Goal: Task Accomplishment & Management: Manage account settings

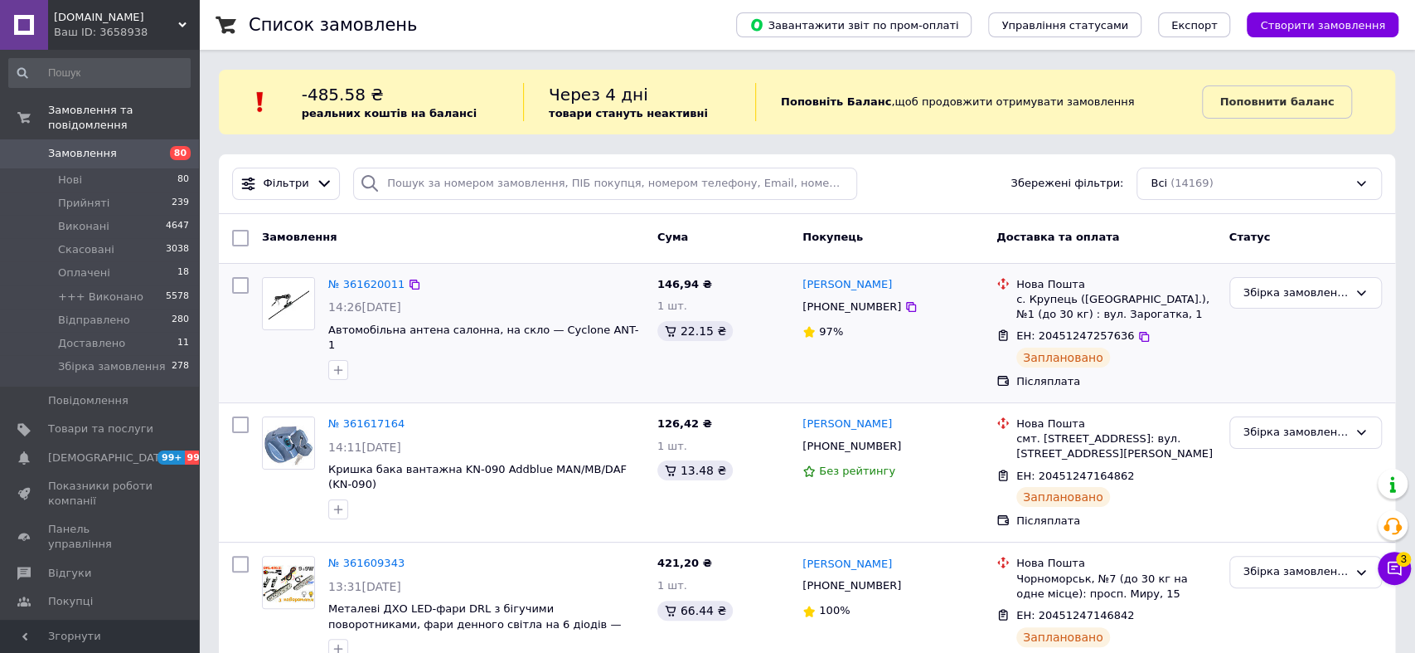
click at [518, 292] on div "№ 361620011" at bounding box center [486, 284] width 319 height 19
click at [546, 294] on div "№ 361620011 14:26, 12.09.2025 Автомобільна антена салонна, на скло — Cyclone AN…" at bounding box center [486, 328] width 329 height 116
click at [1392, 566] on icon at bounding box center [1395, 568] width 14 height 14
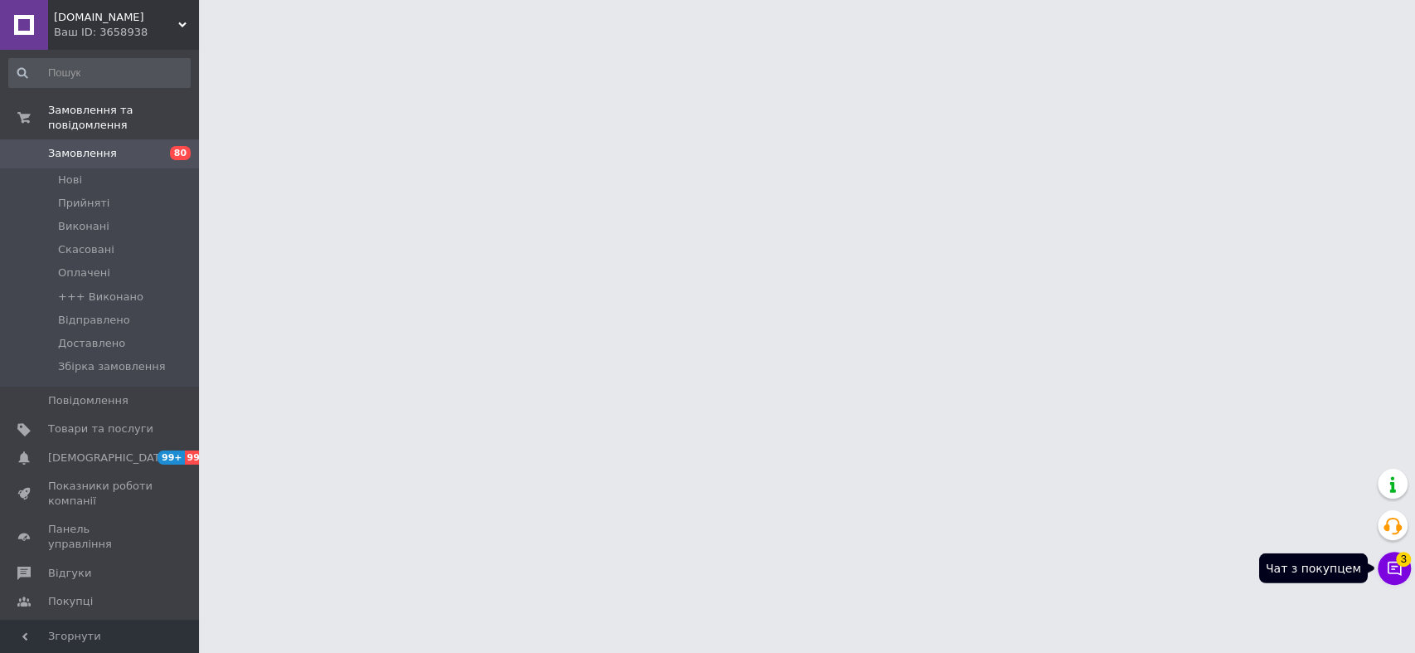
click at [1399, 566] on icon at bounding box center [1394, 568] width 17 height 17
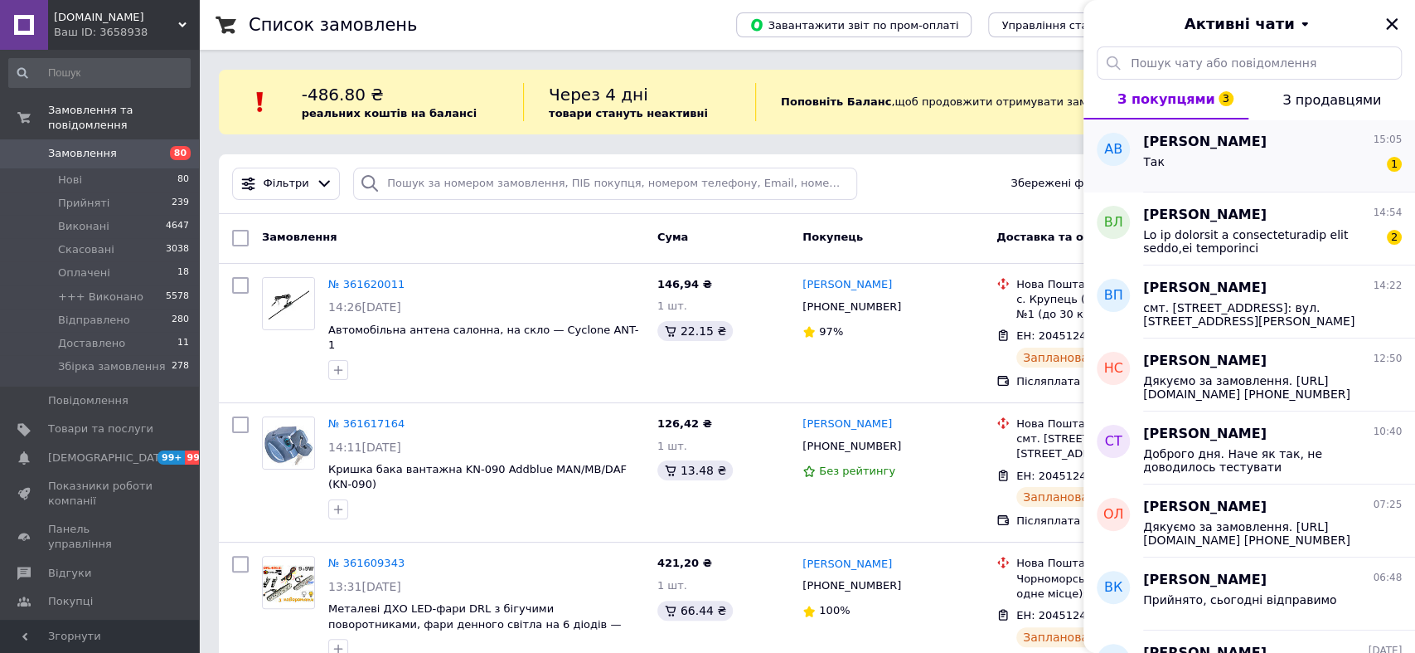
click at [1248, 153] on div "Так 1" at bounding box center [1272, 165] width 259 height 27
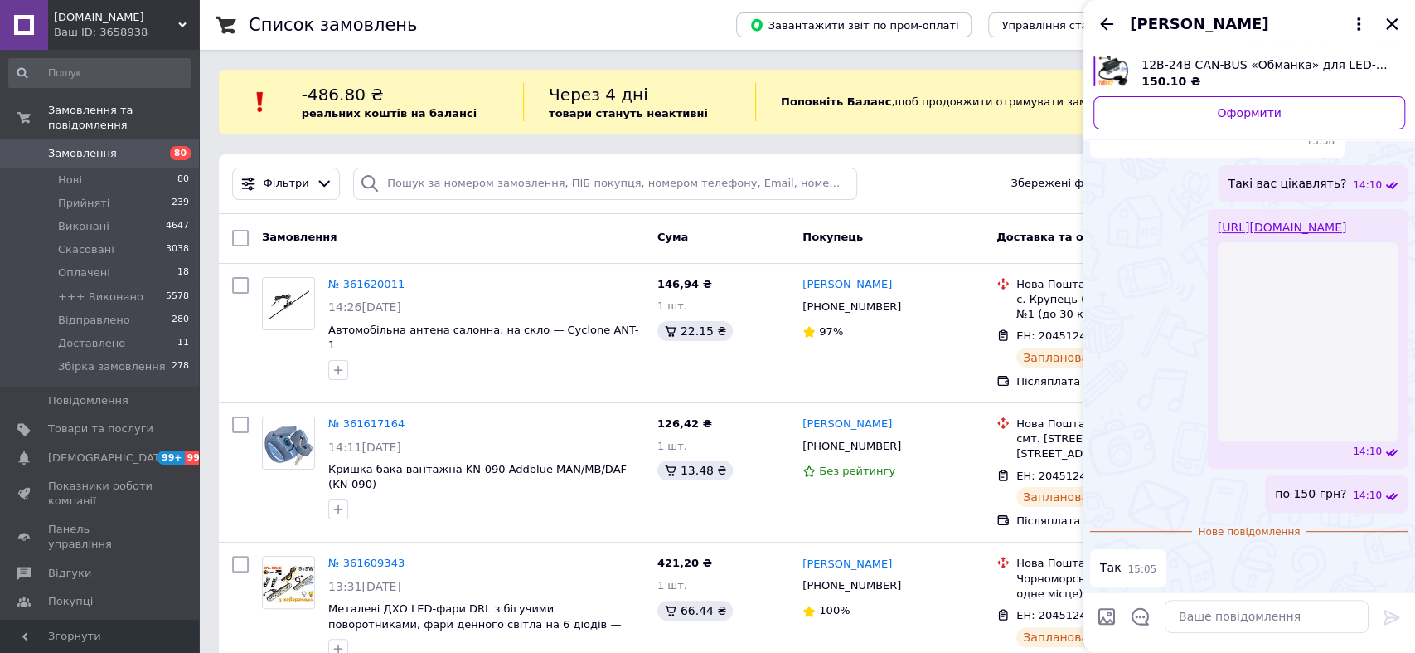
scroll to position [235, 0]
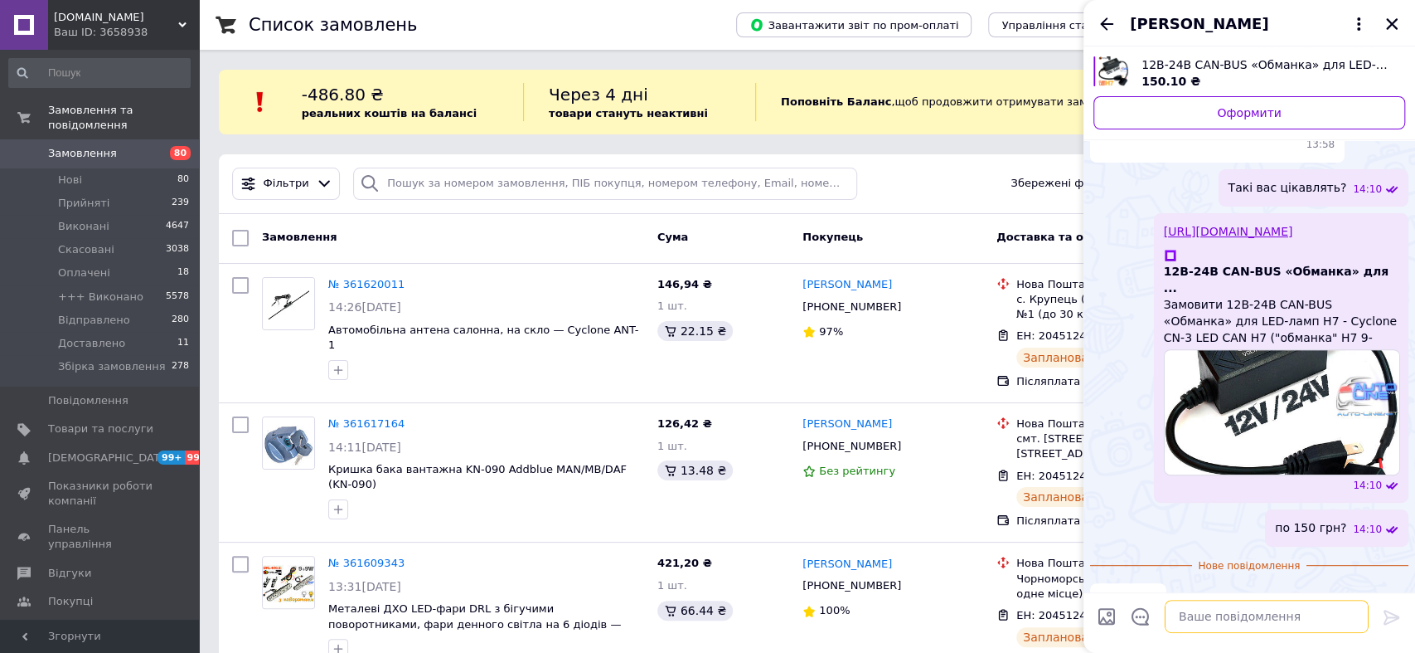
click at [1216, 616] on textarea at bounding box center [1267, 616] width 204 height 33
click at [1261, 619] on textarea "Прийнято, взавтра выдправимо" at bounding box center [1250, 616] width 237 height 33
type textarea "Прийнято, взавтра відправимо"
click at [1269, 618] on textarea "Прийнято, взавтра відправимо" at bounding box center [1250, 616] width 237 height 33
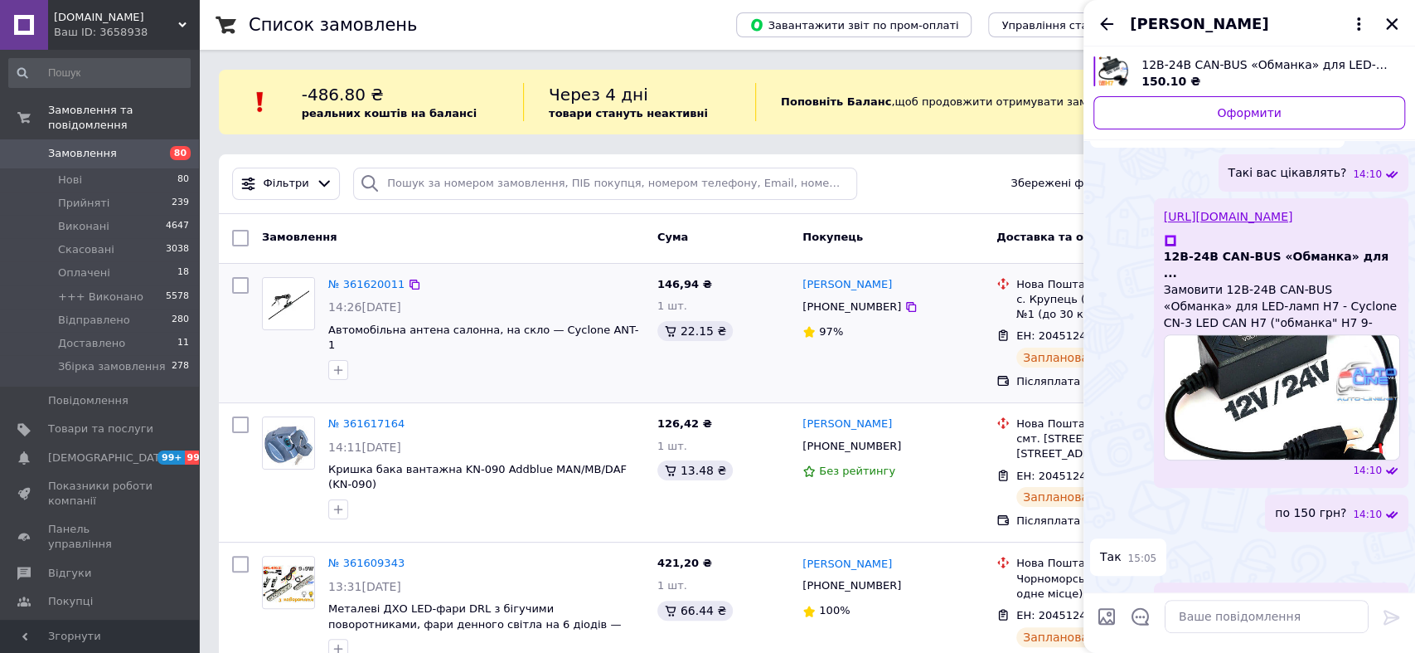
click at [480, 367] on div "№ 361620011 14:26, 12.09.2025 Автомобільна антена салонна, на скло — Cyclone AN…" at bounding box center [486, 328] width 329 height 116
click at [1392, 20] on icon "Закрити" at bounding box center [1392, 24] width 15 height 15
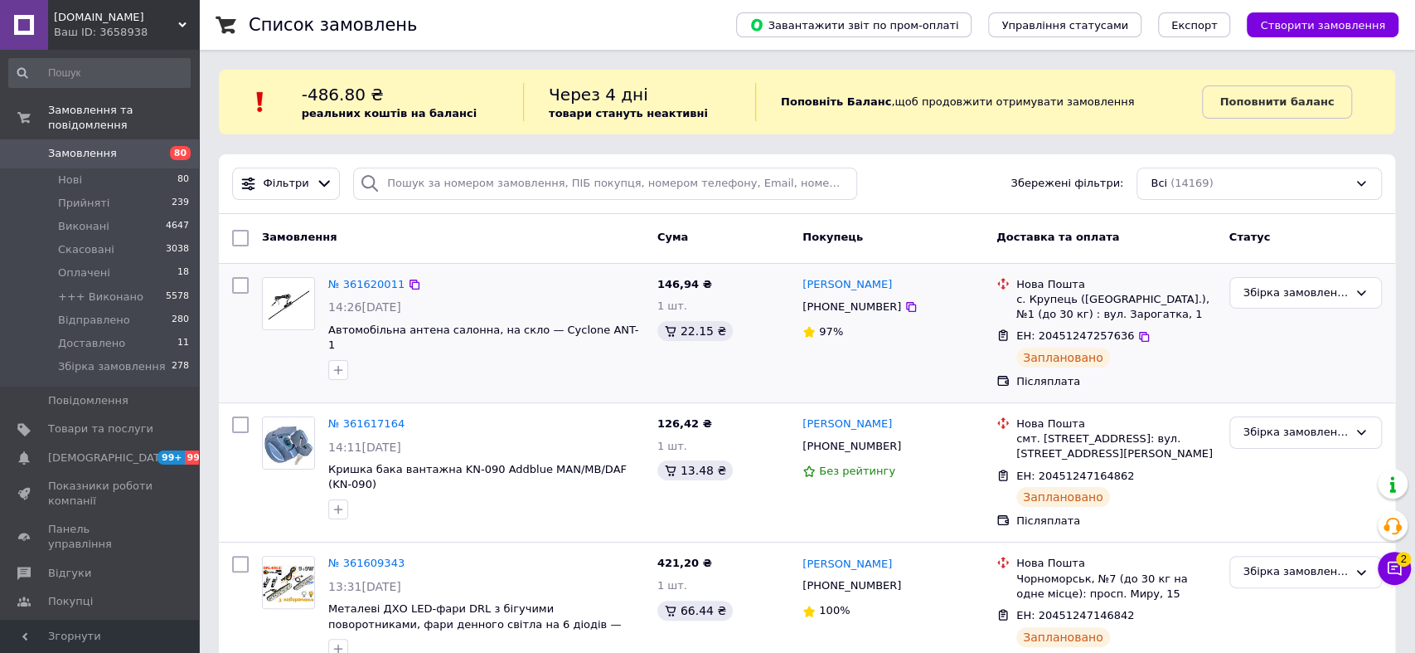
click at [481, 296] on div "№ 361620011 14:26, 12.09.2025 Автомобільна антена салонна, на скло — Cyclone AN…" at bounding box center [486, 328] width 329 height 116
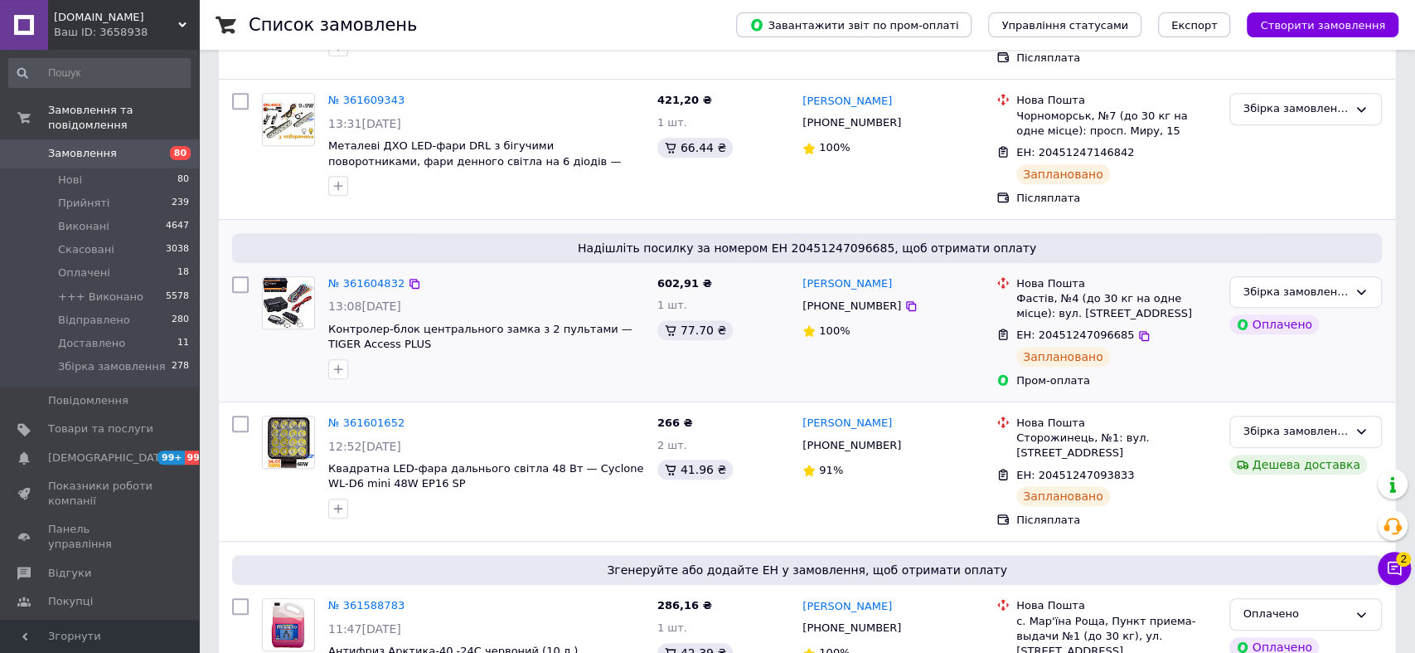
scroll to position [517, 0]
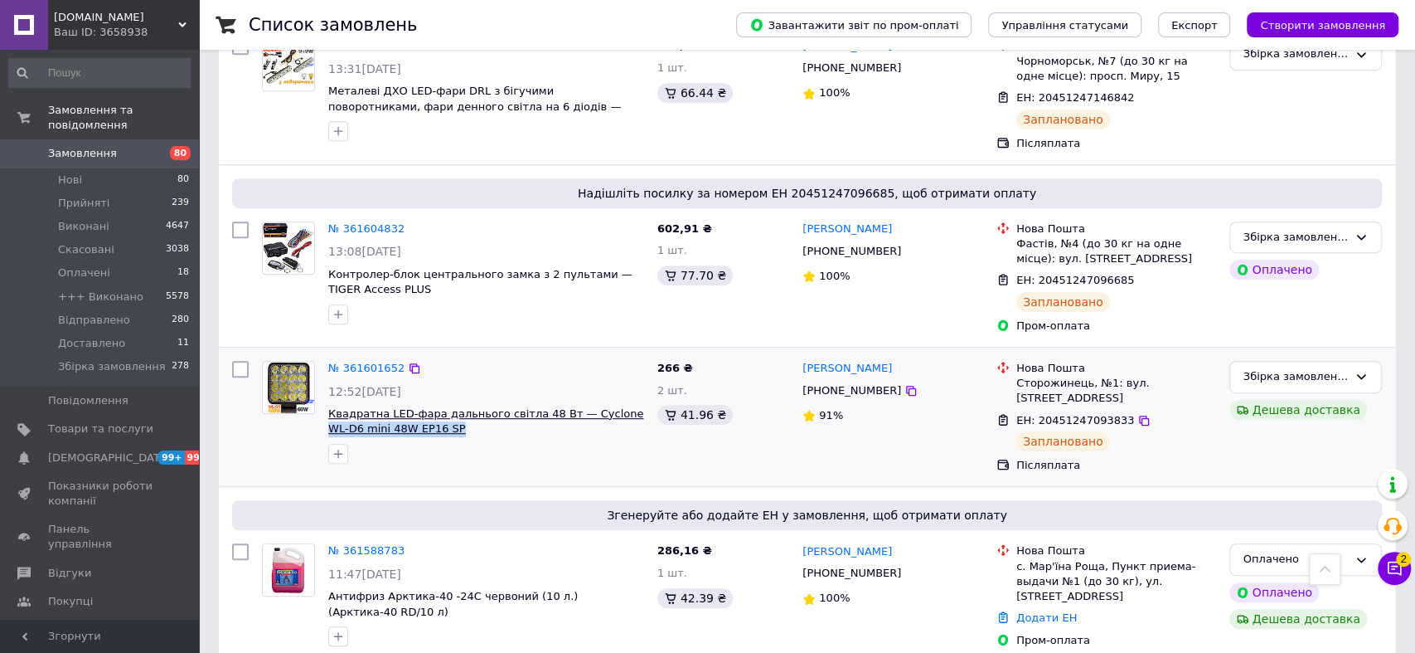
drag, startPoint x: 429, startPoint y: 429, endPoint x: 603, endPoint y: 415, distance: 174.6
click at [603, 415] on span "Квадратна LED-фара дальнього світла 48 Вт — Cyclone WL-D6 mini 48W EP16 SP" at bounding box center [486, 421] width 316 height 31
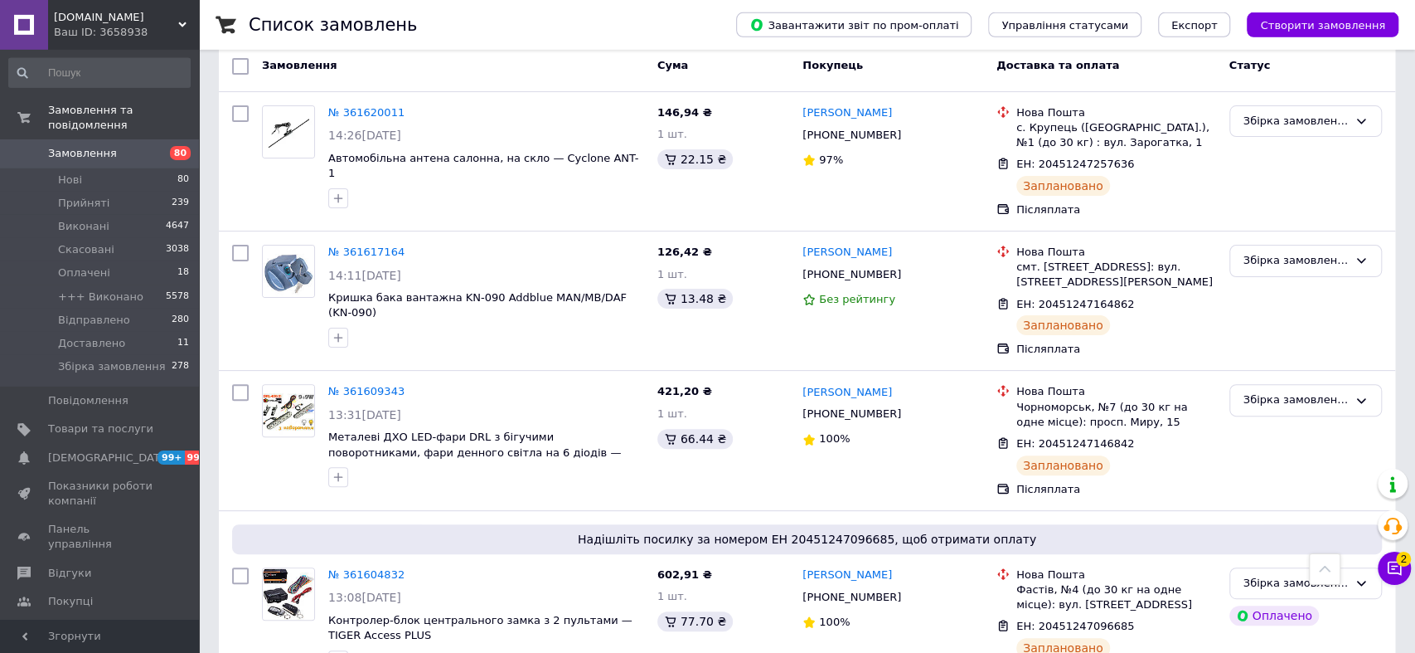
scroll to position [0, 0]
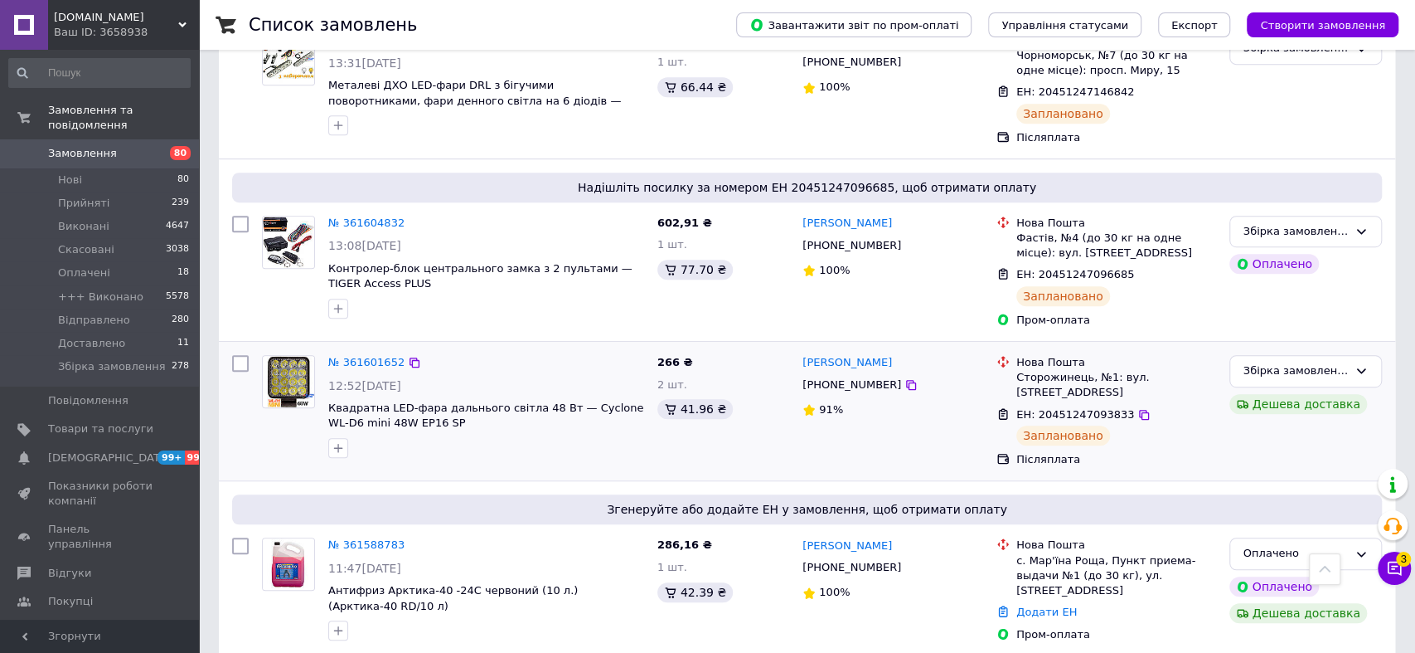
scroll to position [517, 0]
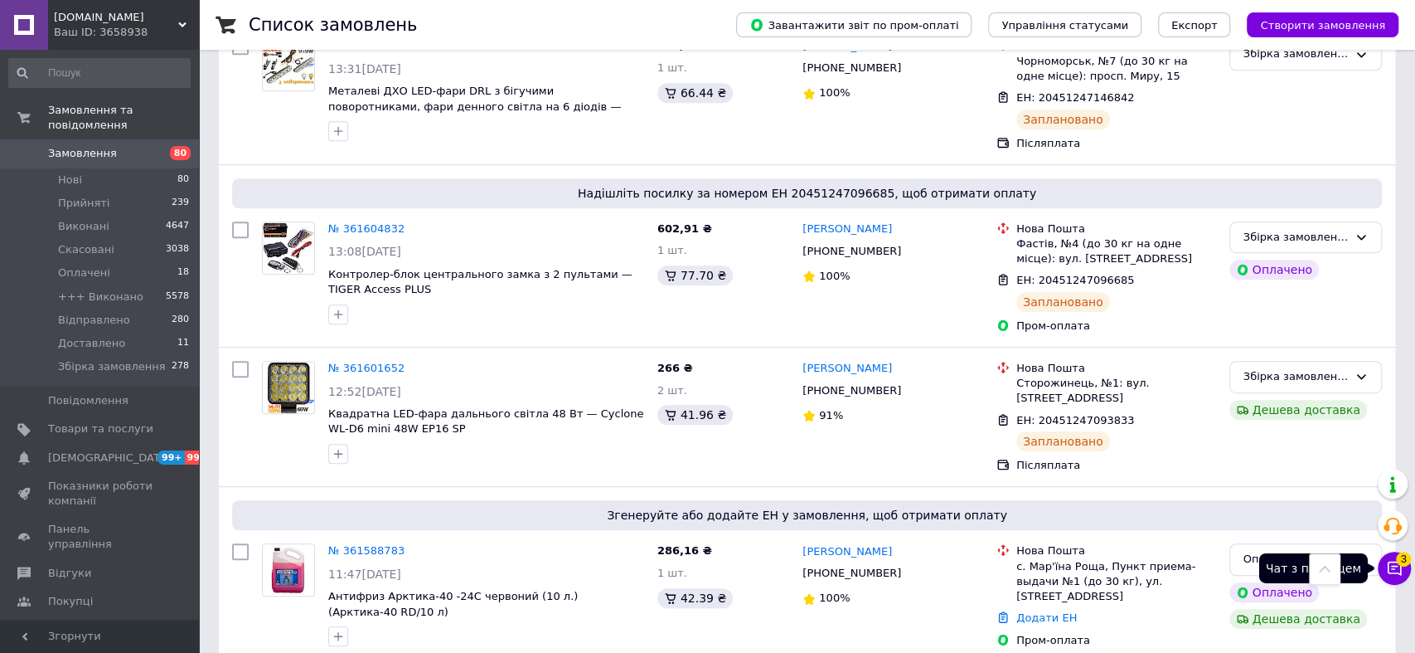
click at [1391, 561] on icon at bounding box center [1395, 568] width 14 height 14
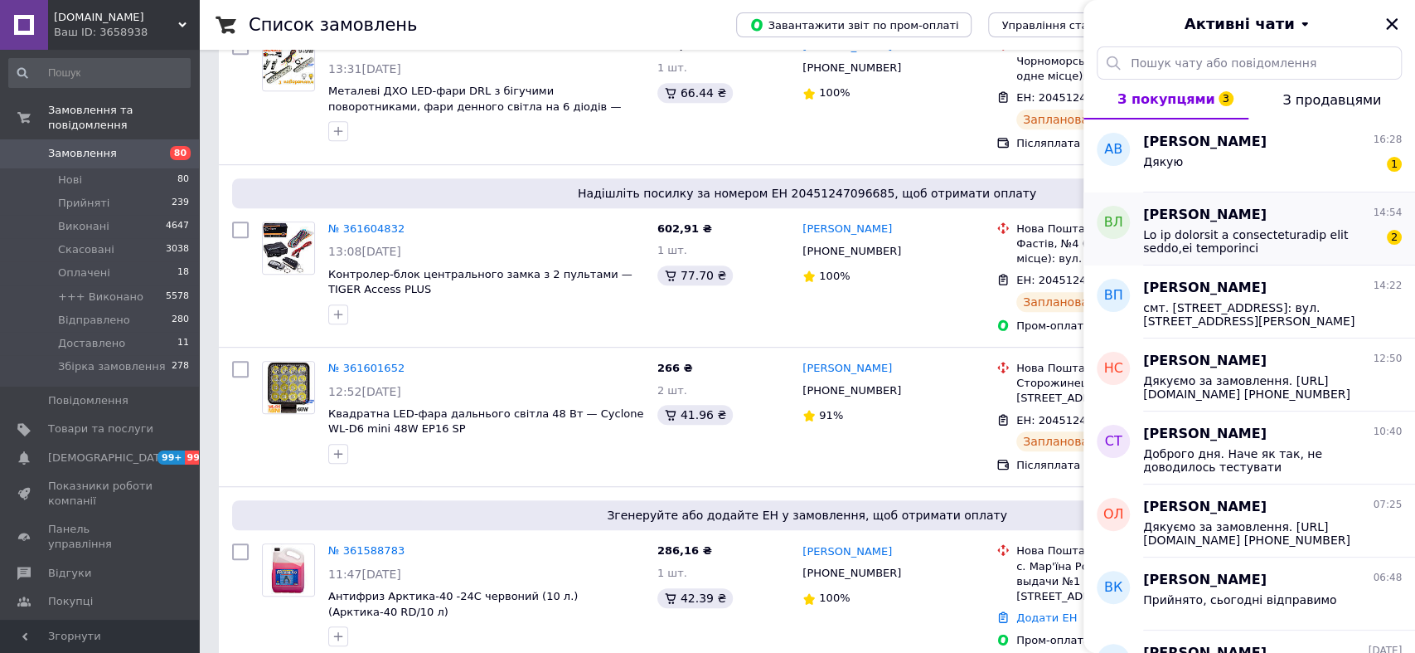
click at [1218, 233] on span at bounding box center [1260, 241] width 235 height 27
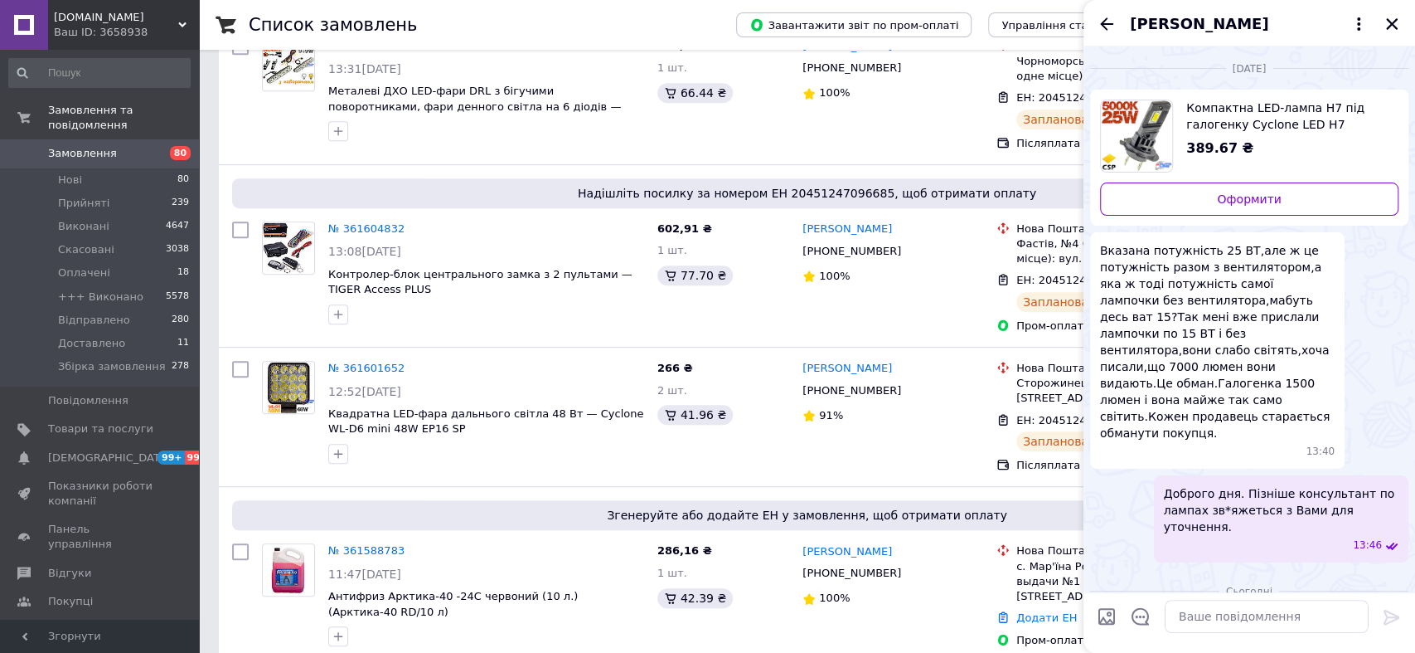
scroll to position [0, 0]
click at [1109, 21] on icon "Назад" at bounding box center [1107, 24] width 20 height 20
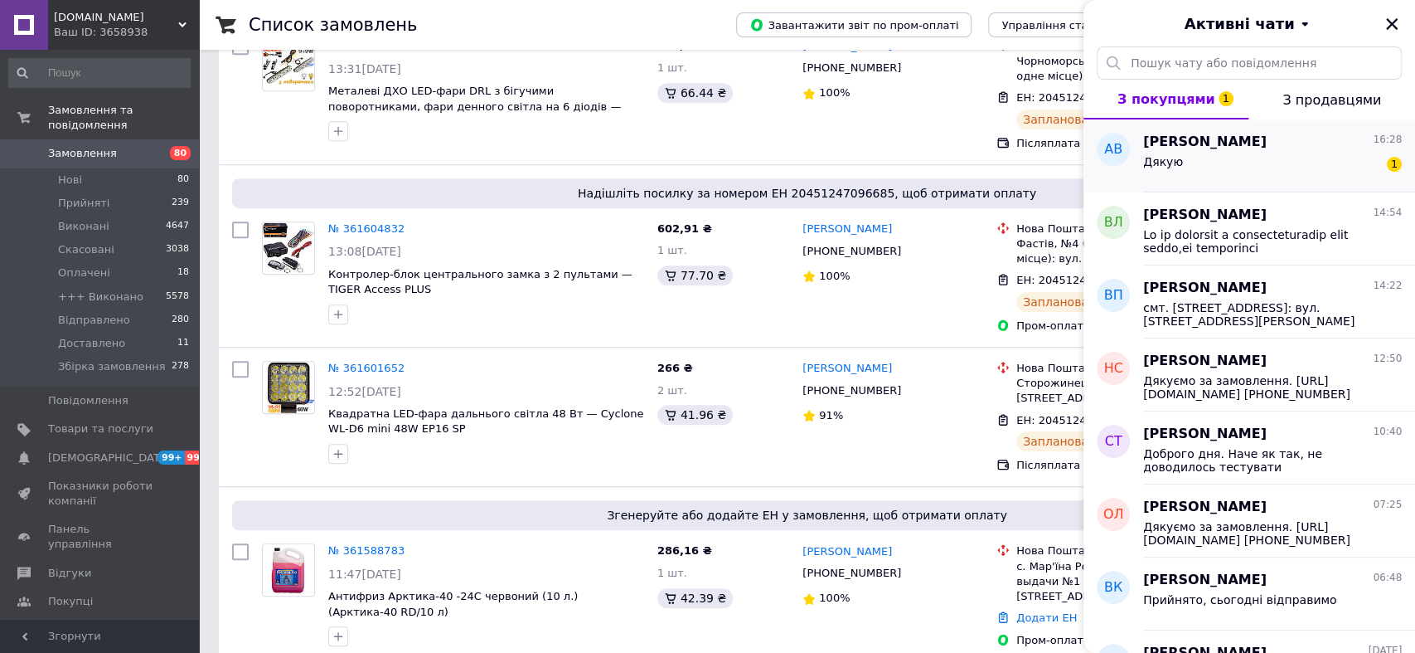
click at [1231, 147] on span "[PERSON_NAME]" at bounding box center [1205, 142] width 124 height 19
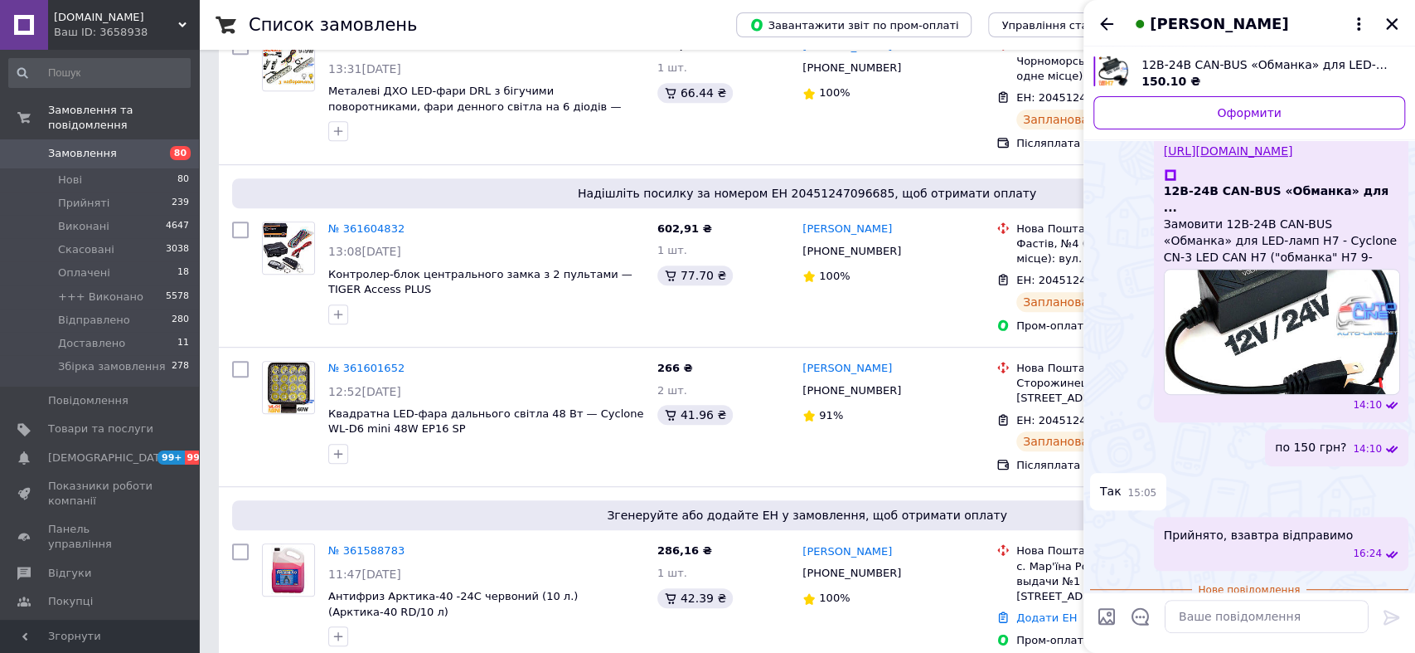
scroll to position [324, 0]
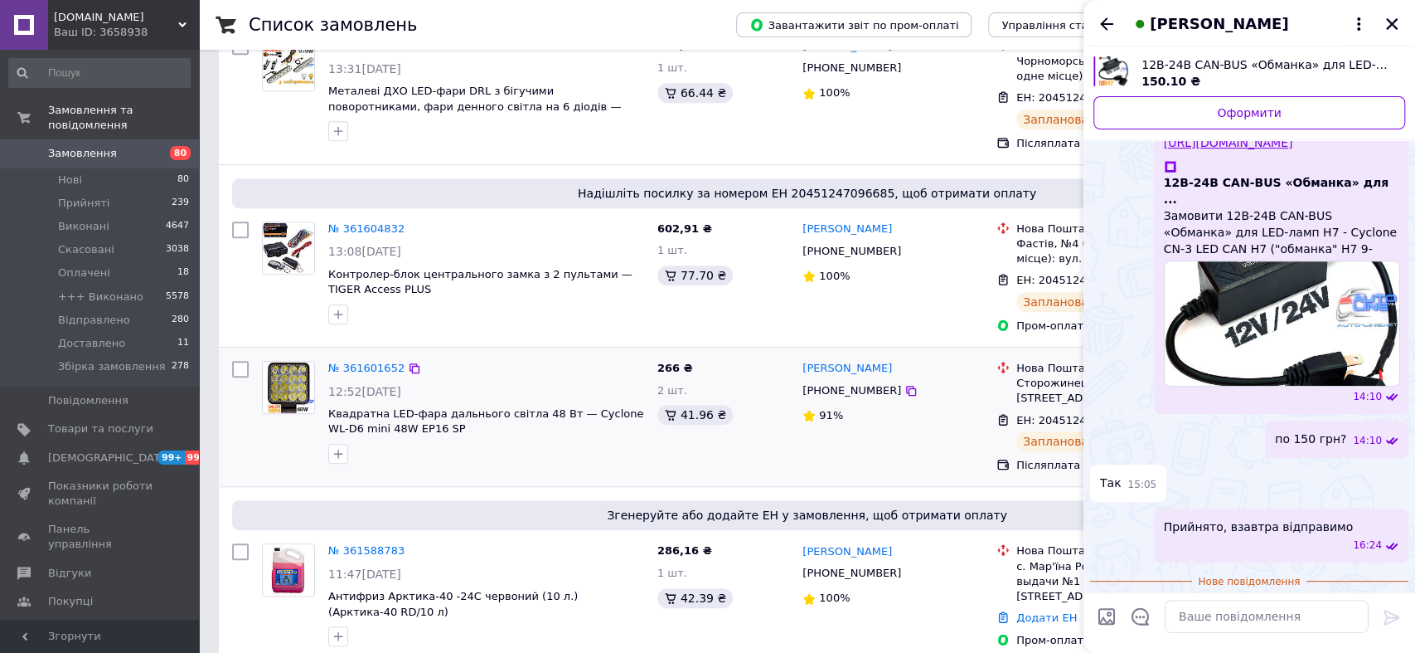
click at [505, 366] on div "№ 361601652" at bounding box center [486, 368] width 319 height 19
